Goal: Obtain resource: Download file/media

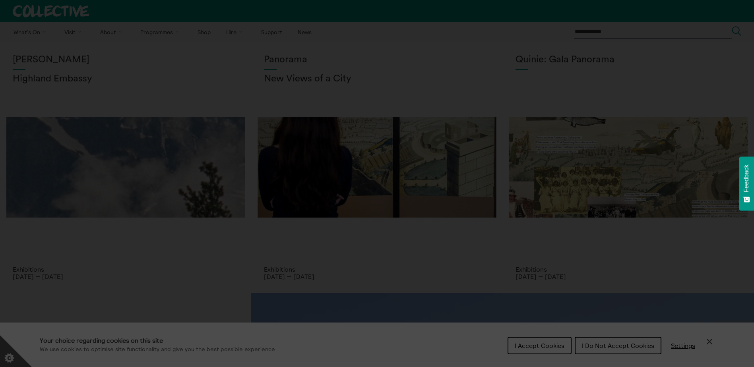
click at [515, 343] on section "**********" at bounding box center [377, 183] width 754 height 367
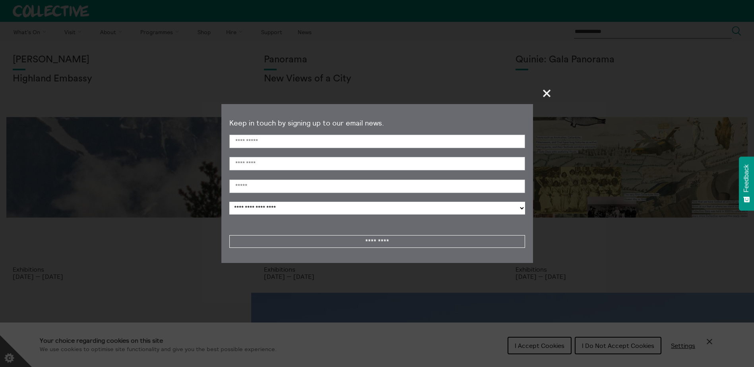
click at [546, 94] on span "+" at bounding box center [547, 93] width 23 height 23
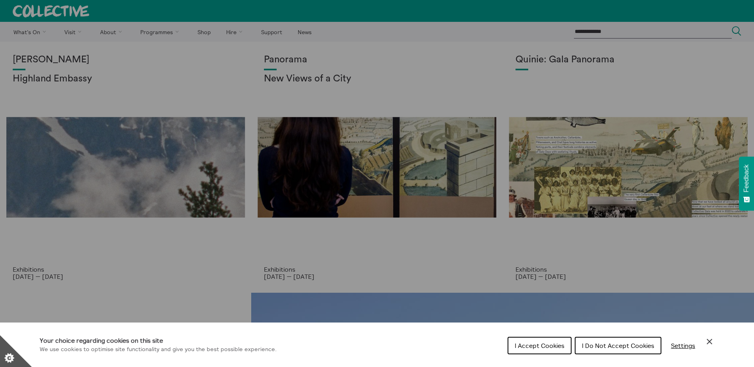
click at [532, 348] on span "I Accept Cookies" at bounding box center [540, 346] width 50 height 8
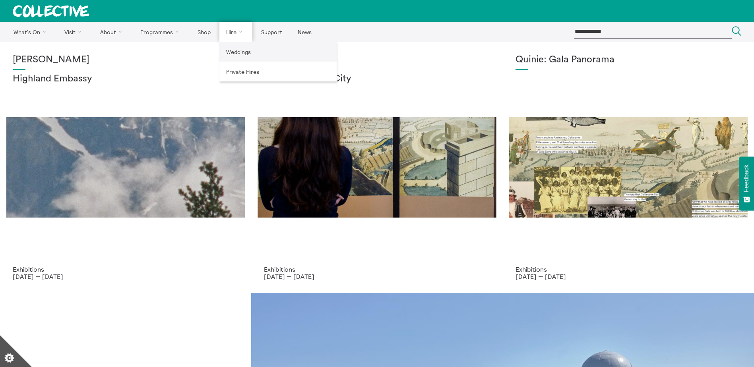
click at [244, 55] on link "Weddings" at bounding box center [277, 52] width 117 height 20
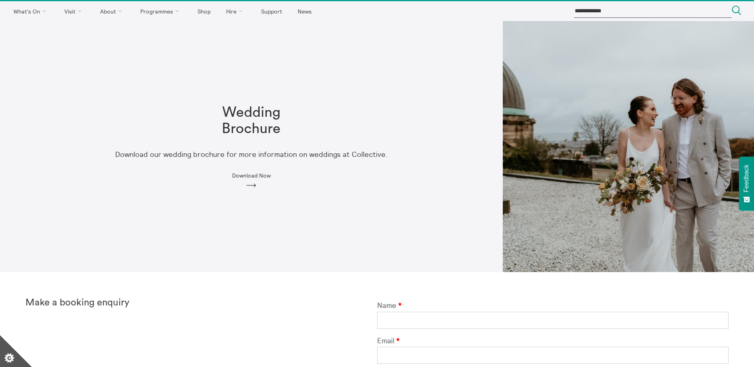
scroll to position [95, 0]
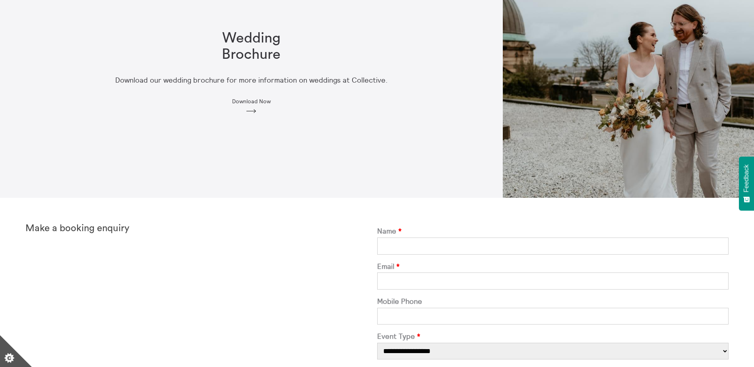
click at [248, 99] on span "Download Now" at bounding box center [251, 101] width 39 height 6
